Goal: Information Seeking & Learning: Learn about a topic

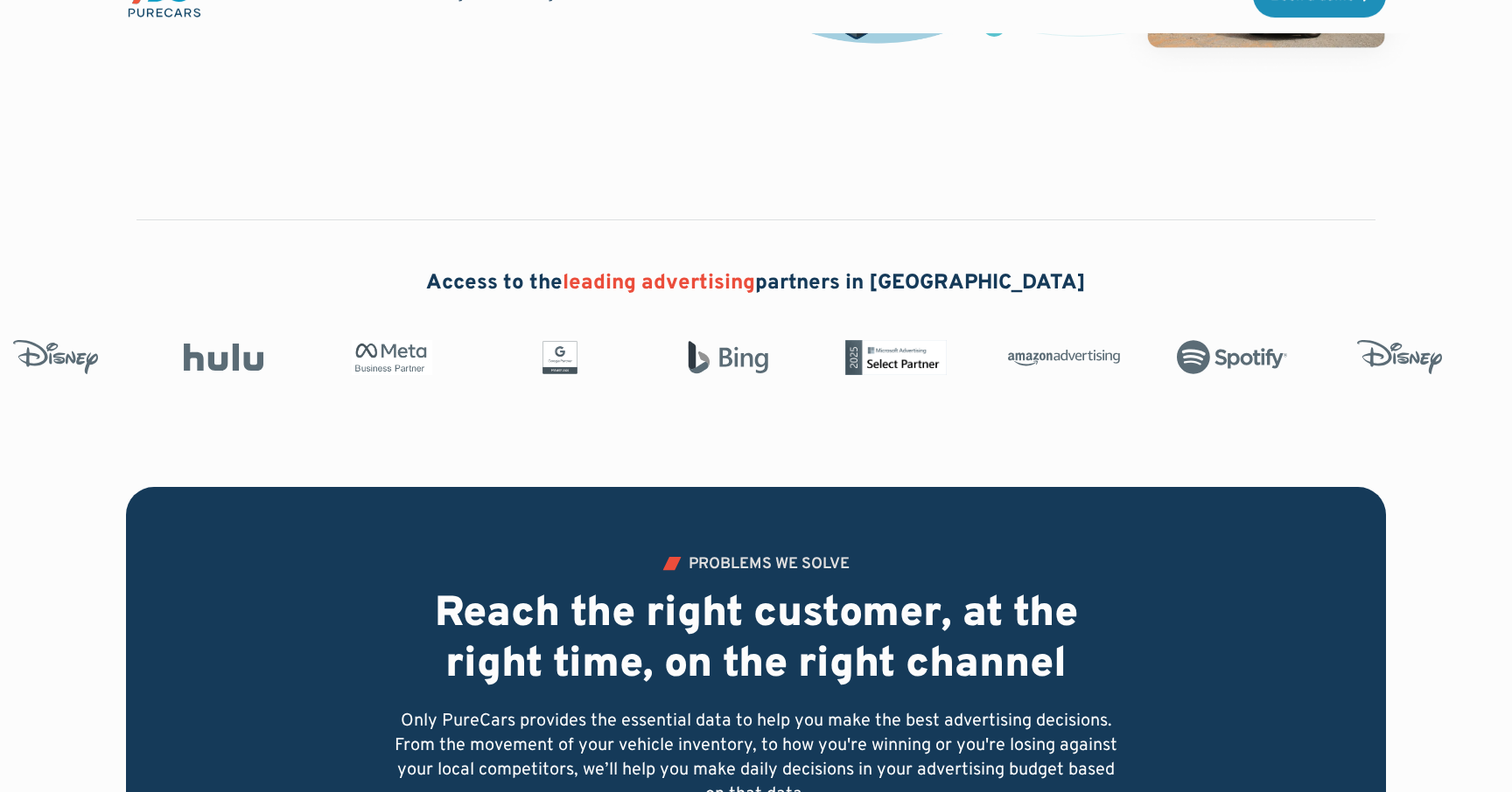
scroll to position [562, 0]
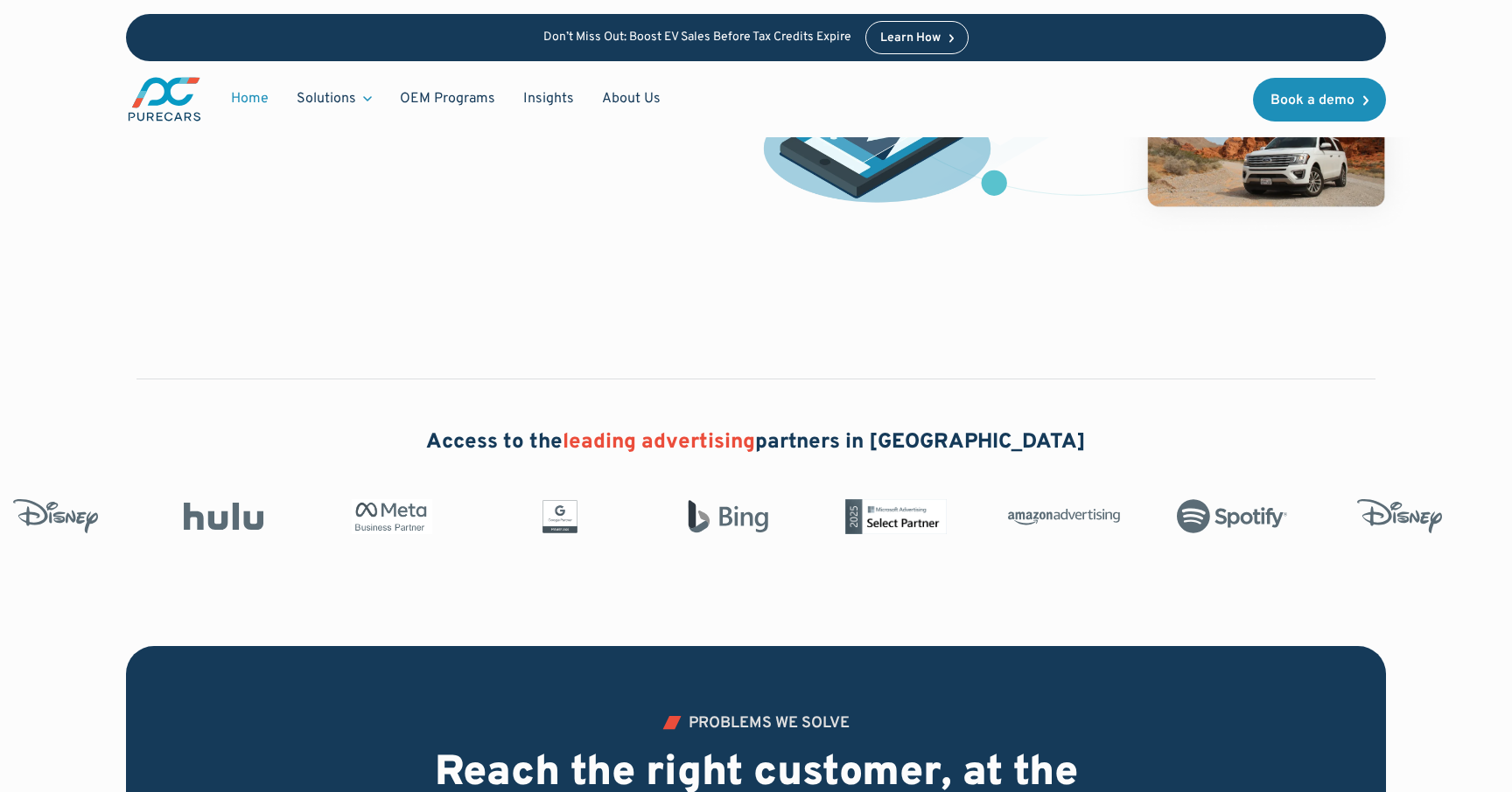
click at [552, 453] on h2 "Access to the leading advertising partners in [GEOGRAPHIC_DATA]" at bounding box center [756, 443] width 659 height 30
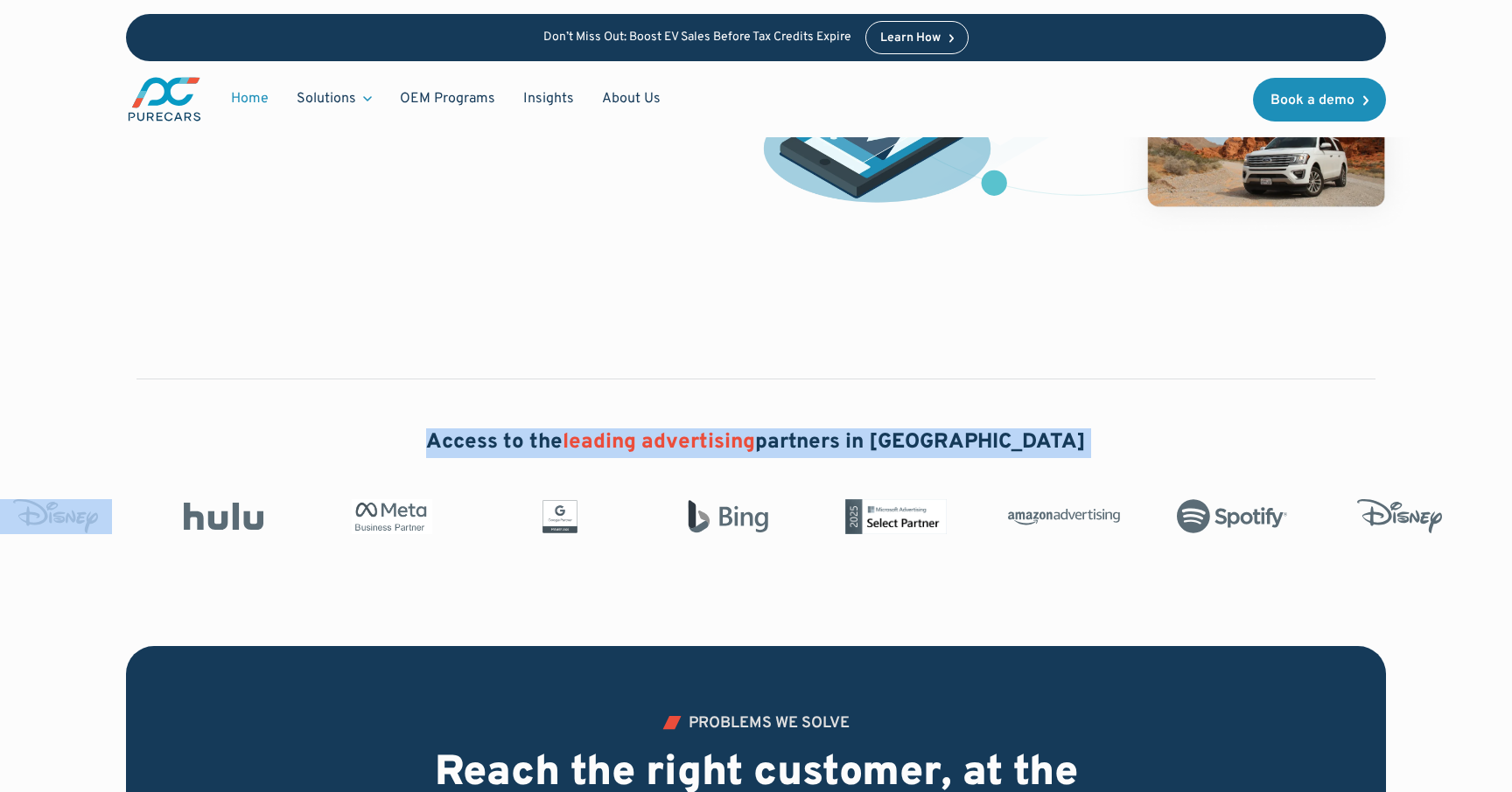
click at [552, 453] on h2 "Access to the leading advertising partners in [GEOGRAPHIC_DATA]" at bounding box center [756, 443] width 659 height 30
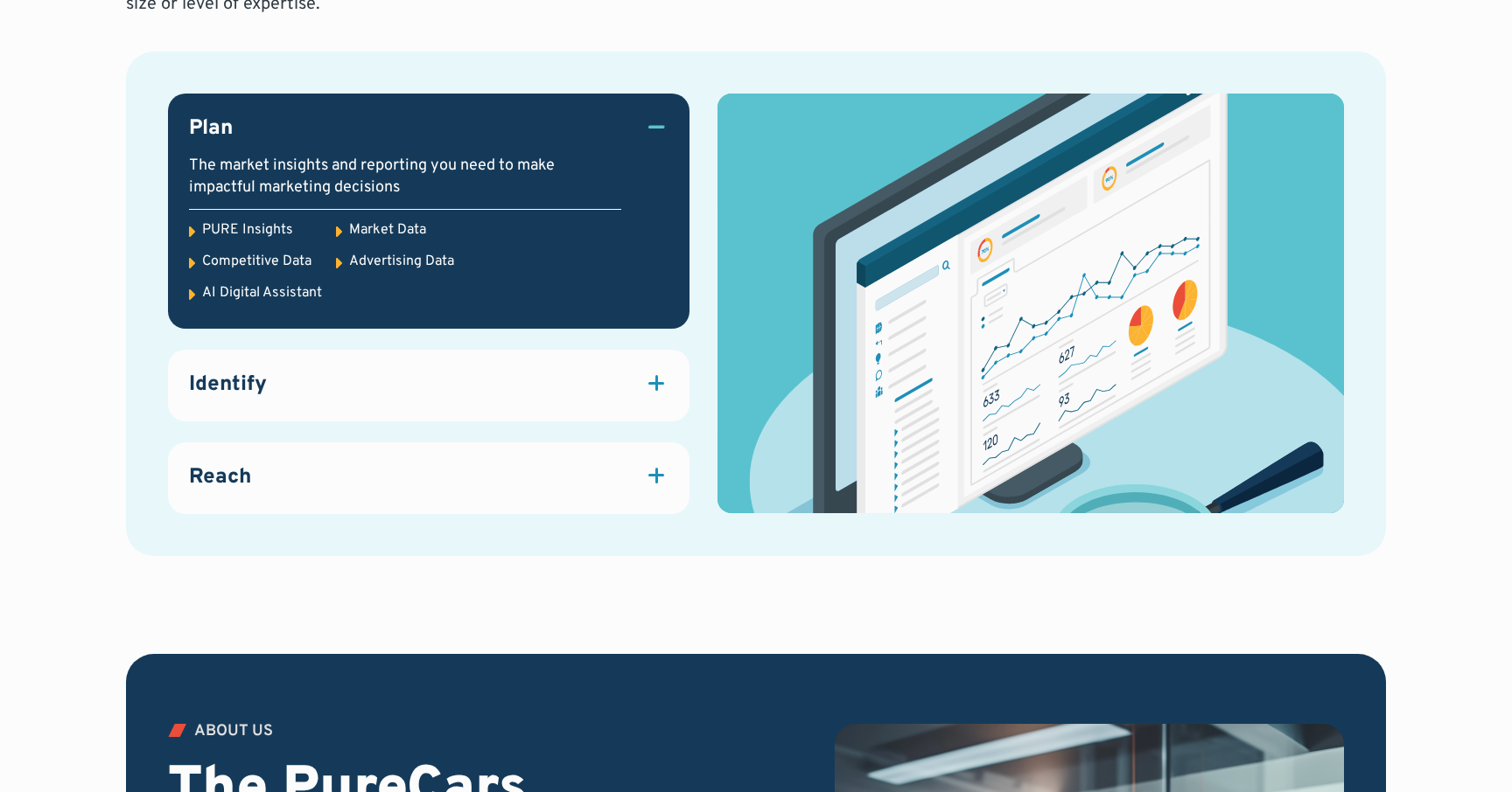
scroll to position [2463, 0]
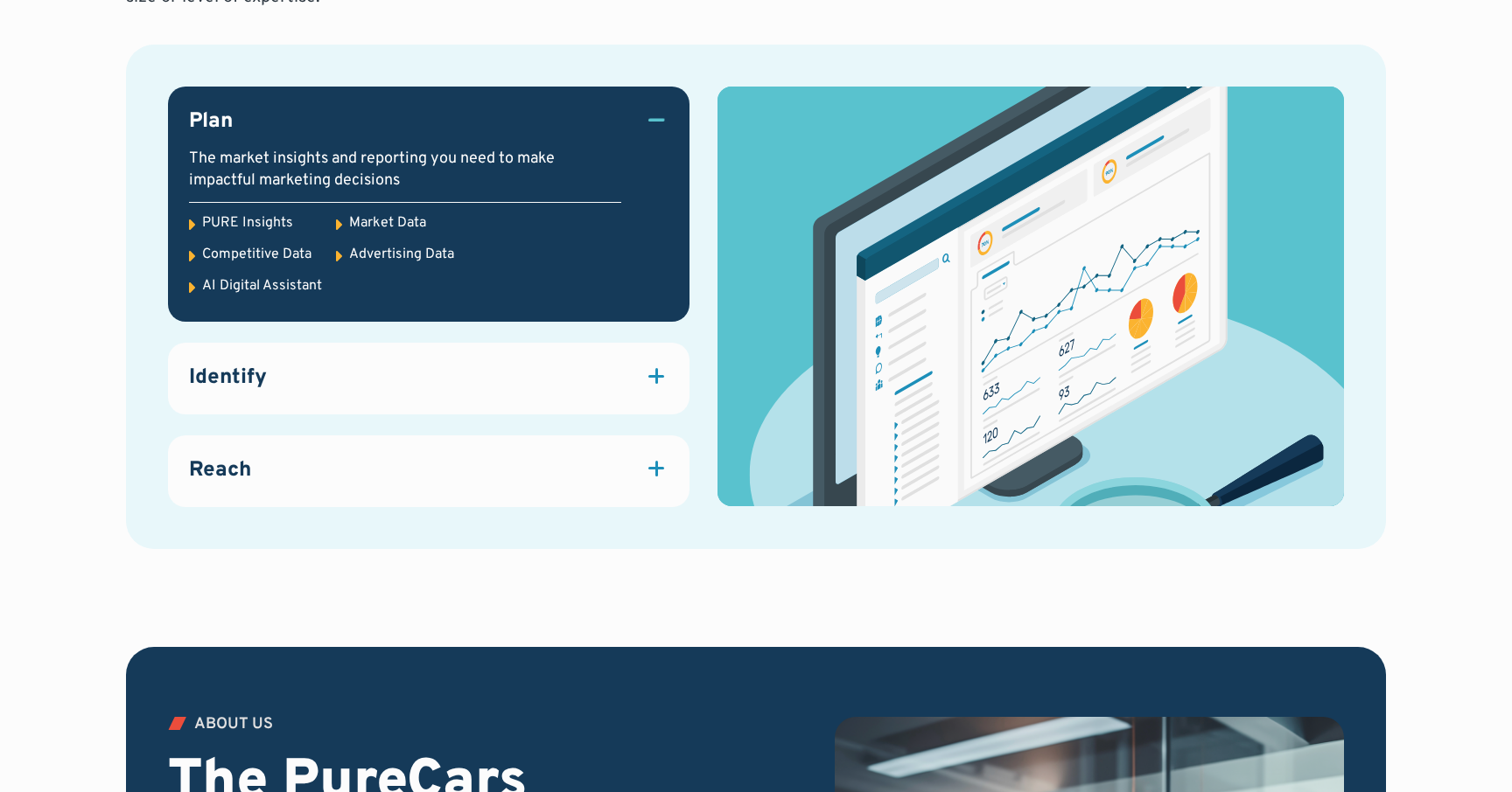
click at [683, 395] on link "Identify Identify, enrich and segment known and anonymous data, creating a unif…" at bounding box center [429, 379] width 522 height 72
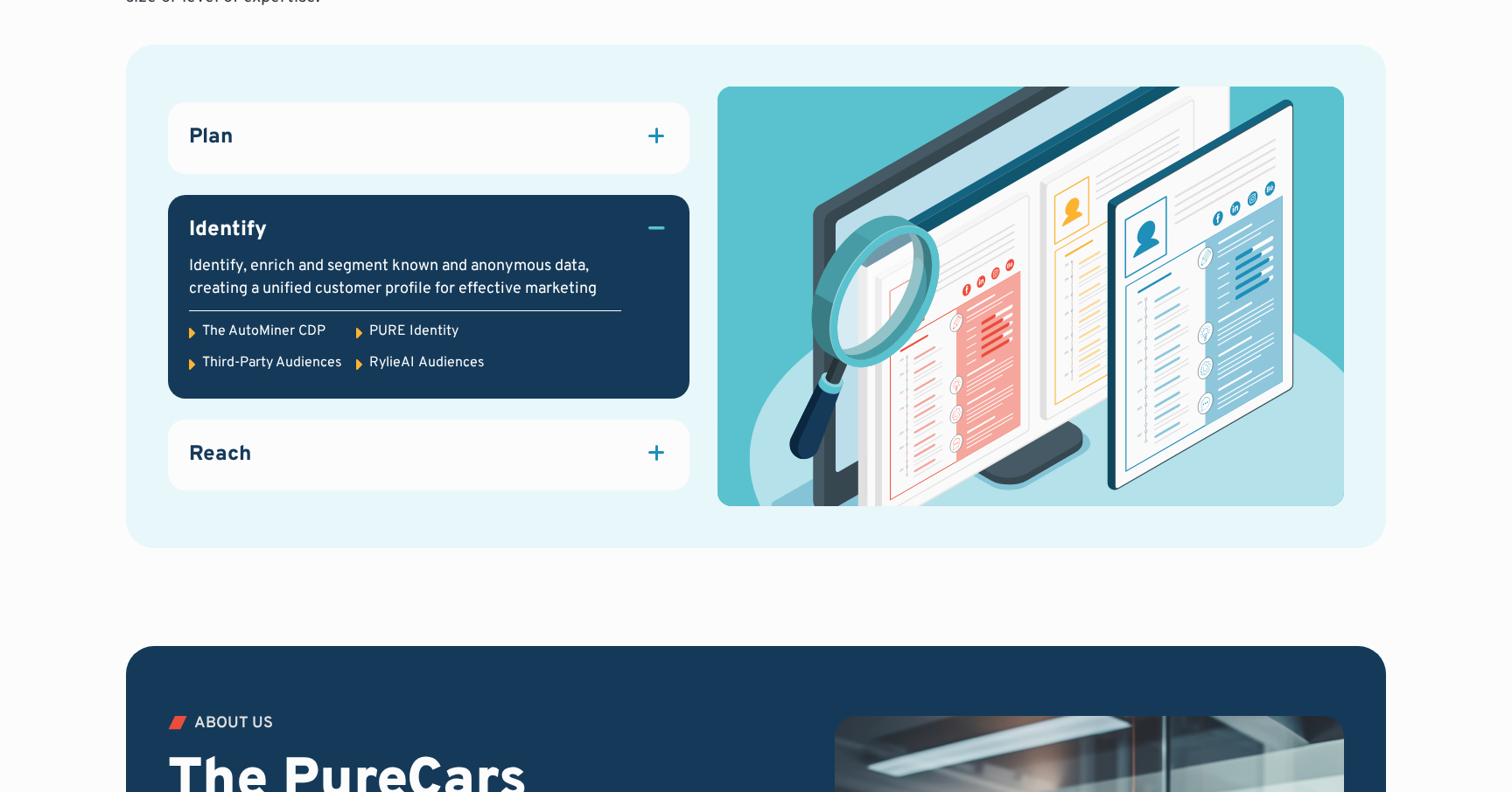
click at [659, 436] on link "Reach Attract quality traffic to your website and dealership with marketing sol…" at bounding box center [429, 456] width 522 height 72
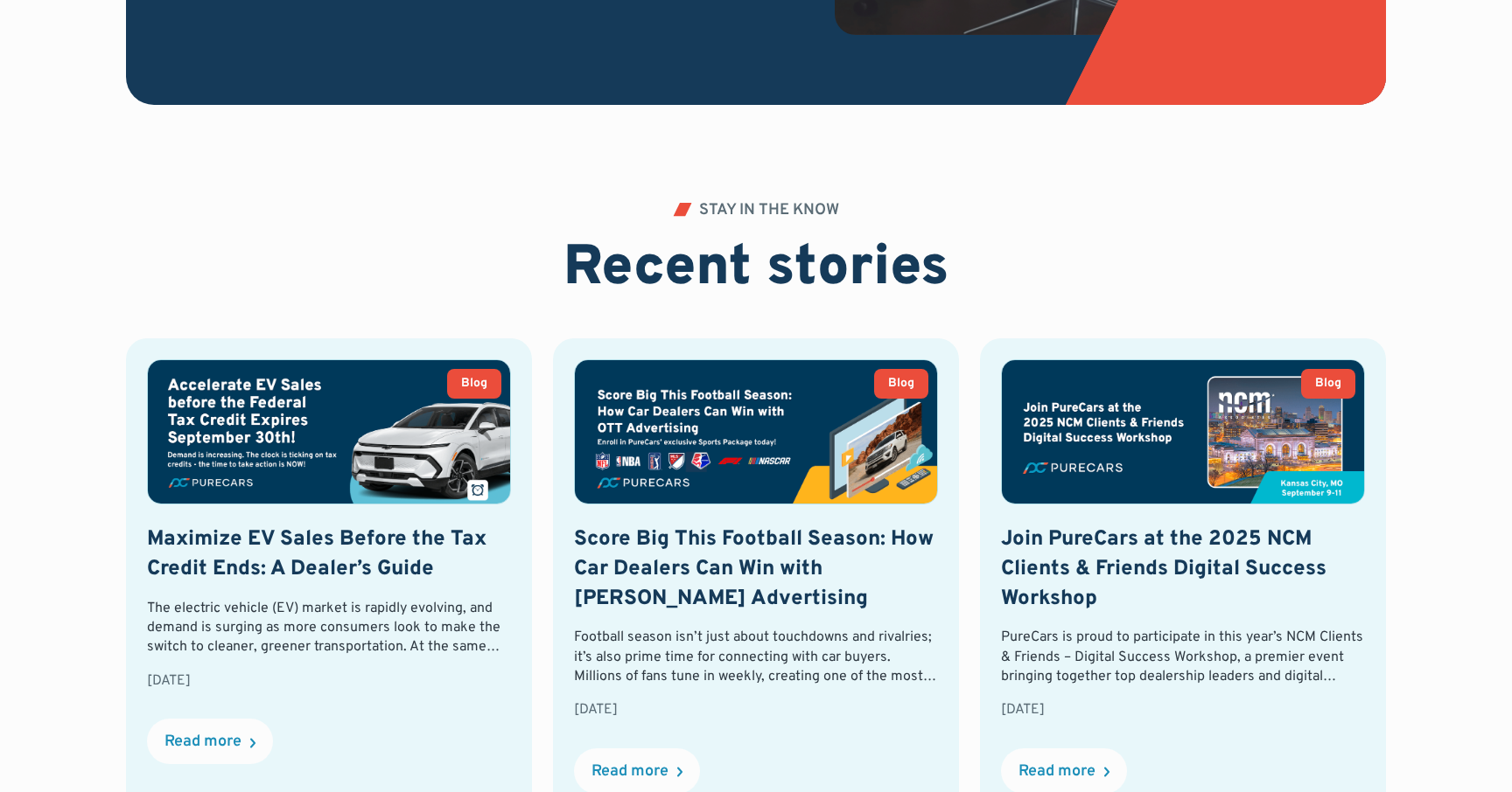
scroll to position [3968, 0]
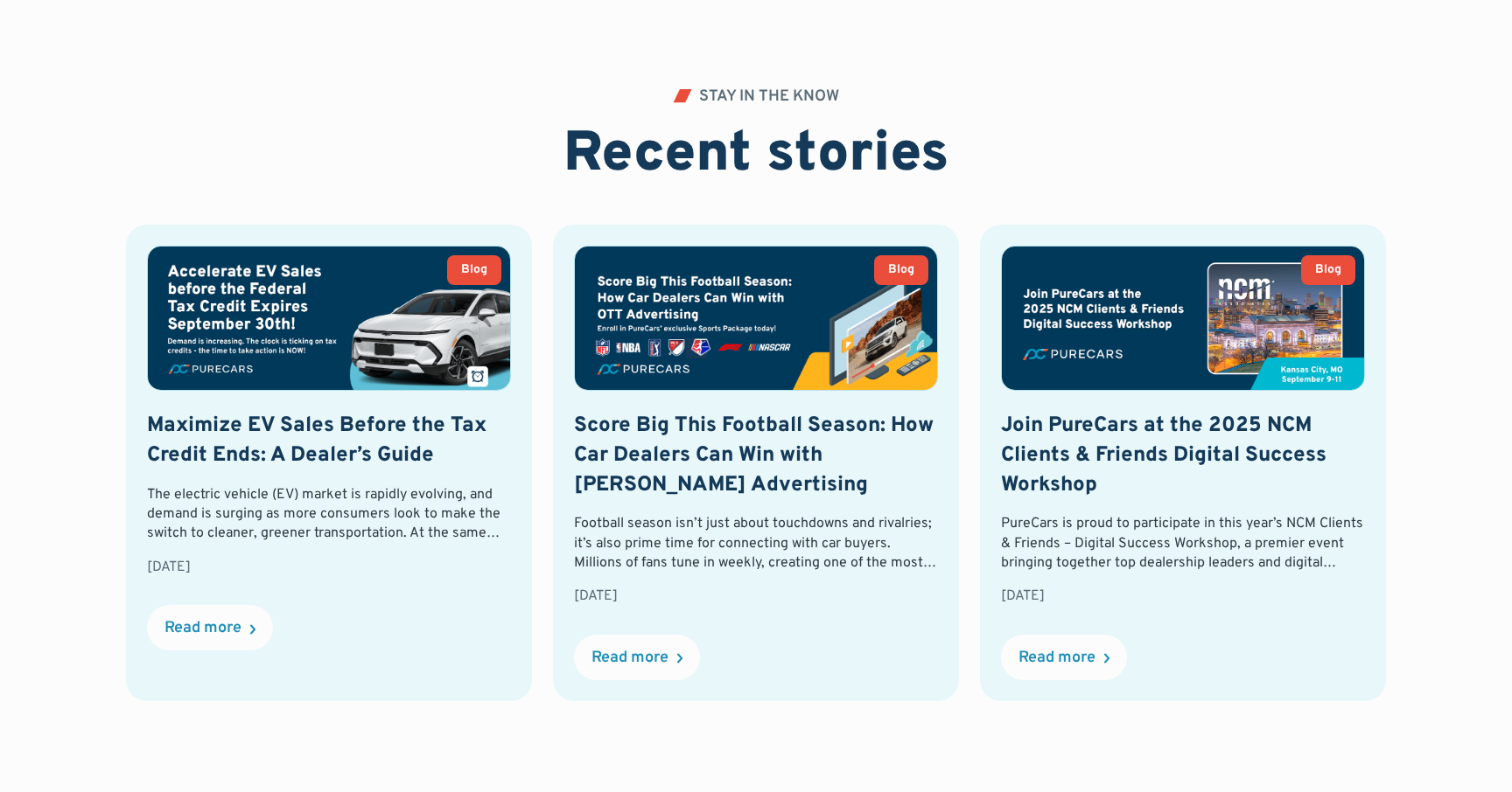
click at [659, 436] on h3 "Score Big This Football Season: How Car Dealers Can Win with [PERSON_NAME] Adve…" at bounding box center [756, 456] width 364 height 88
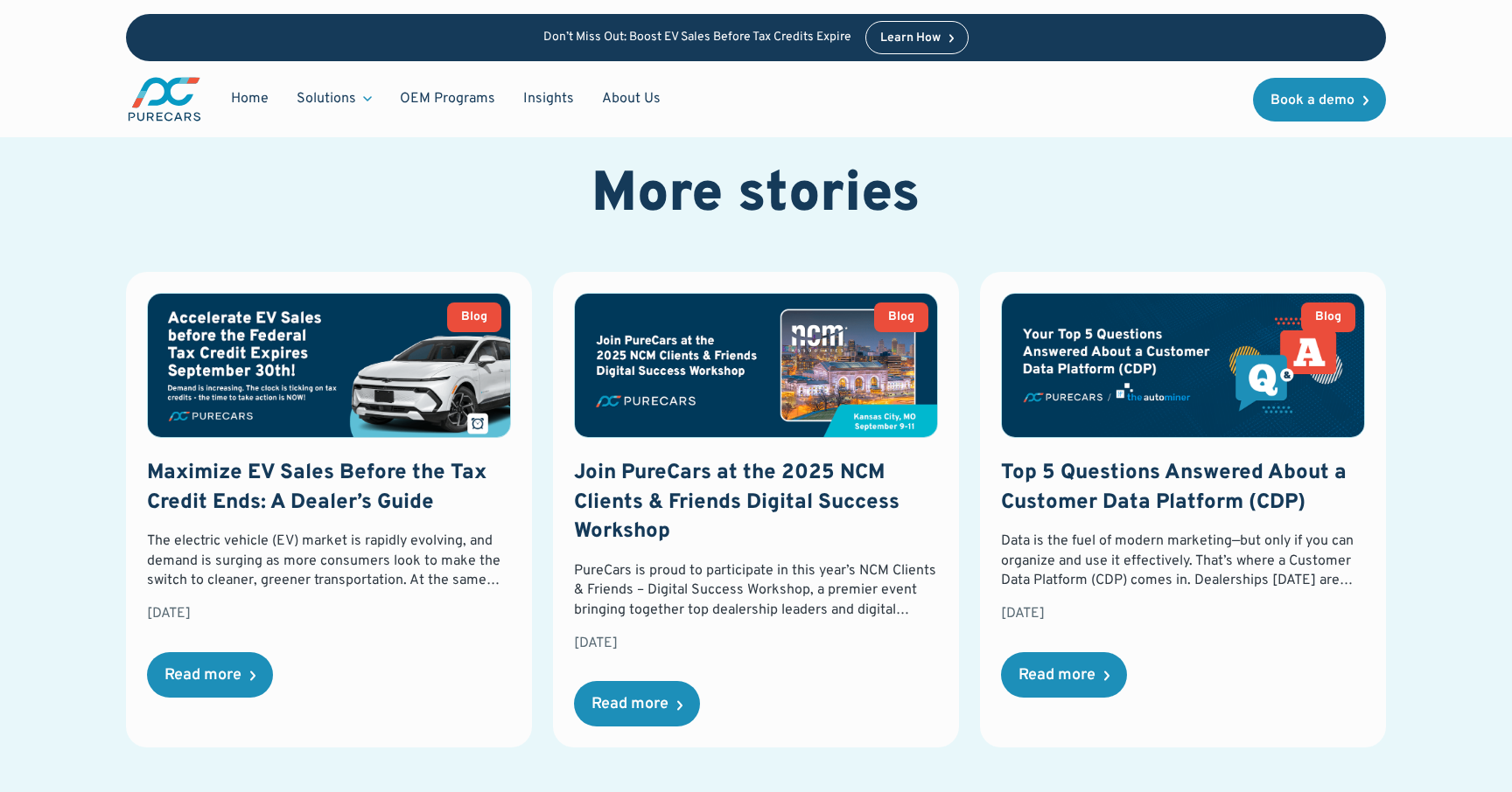
scroll to position [2345, 0]
